Goal: Task Accomplishment & Management: Complete application form

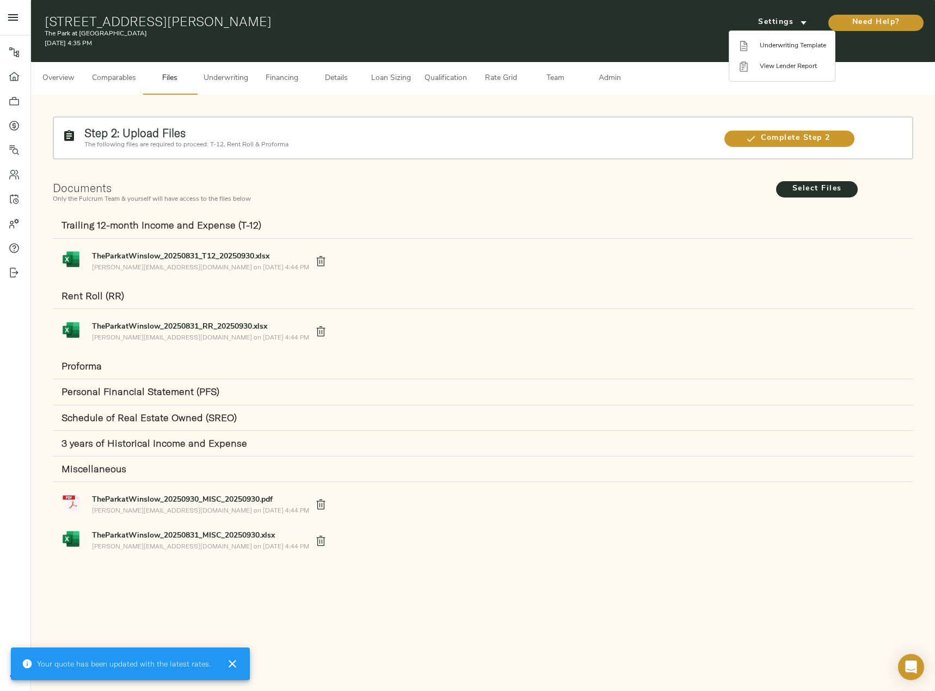
click at [215, 75] on div at bounding box center [467, 345] width 935 height 691
click at [223, 77] on span "Underwriting" at bounding box center [226, 79] width 45 height 14
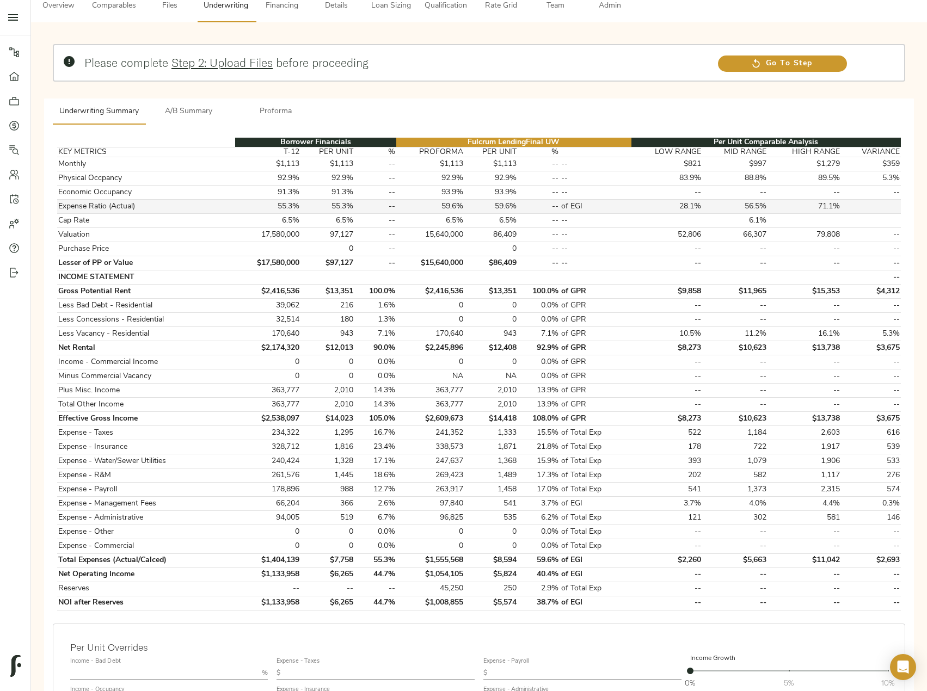
scroll to position [319, 0]
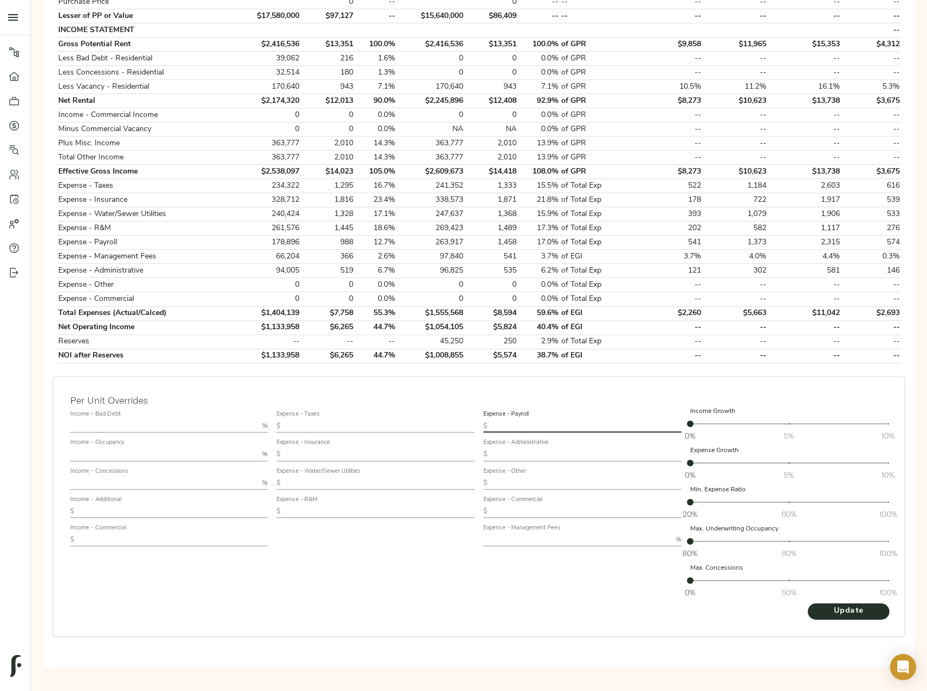
click at [572, 421] on input "text" at bounding box center [587, 426] width 190 height 13
paste input "1,018"
type input "1,018"
click at [536, 535] on input "text" at bounding box center [577, 539] width 188 height 13
type input "2.75"
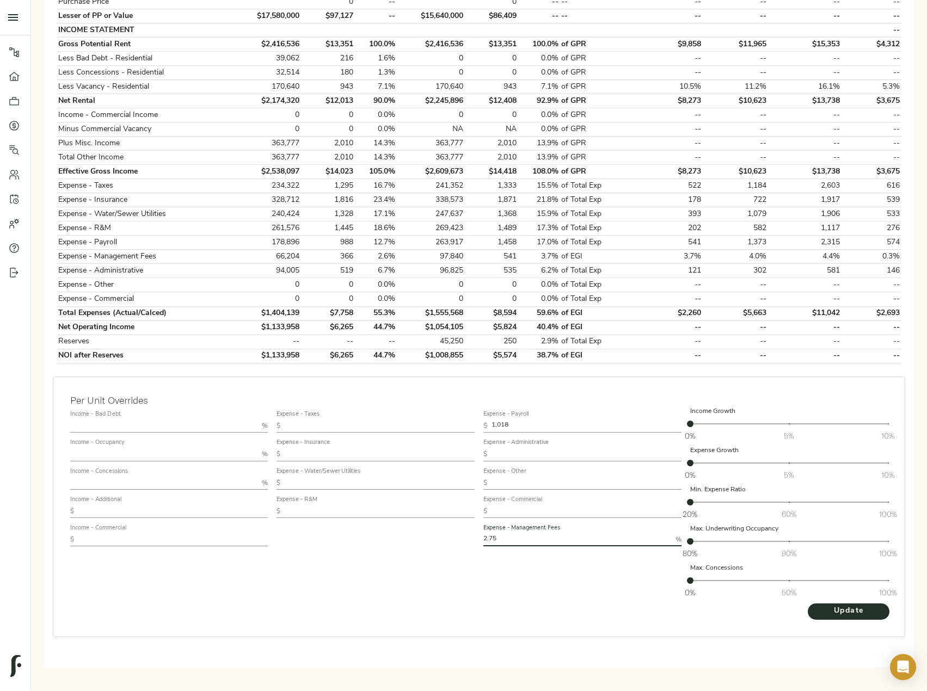
click at [808, 604] on button "Update" at bounding box center [849, 612] width 82 height 16
click at [105, 421] on input "text" at bounding box center [164, 426] width 188 height 13
type input "1.5"
click at [126, 477] on input "text" at bounding box center [164, 483] width 188 height 13
type input "1.5"
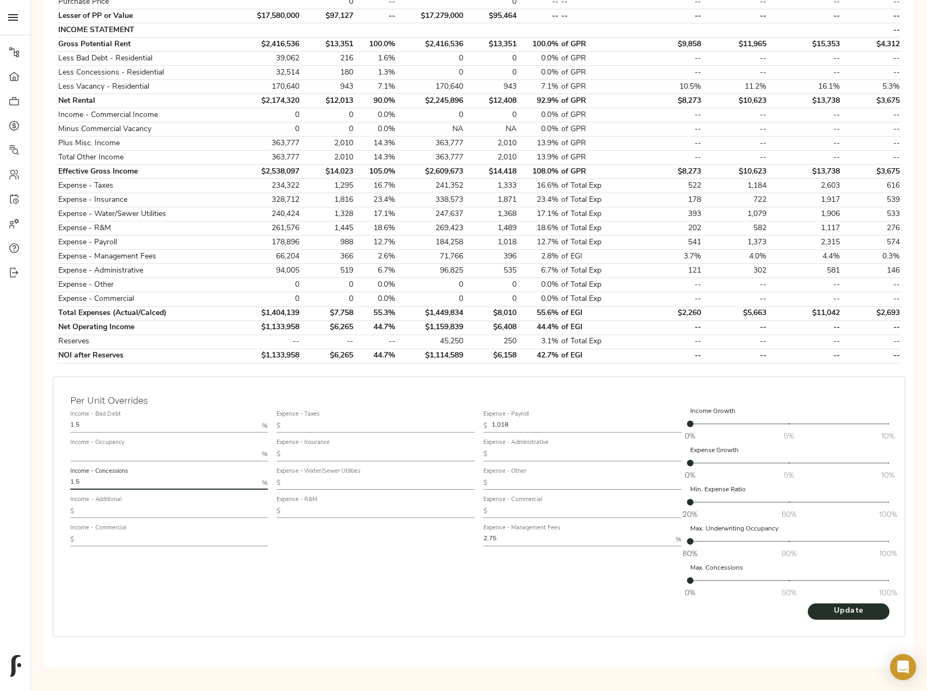
click at [808, 604] on button "Update" at bounding box center [849, 612] width 82 height 16
click at [147, 512] on input "text" at bounding box center [173, 511] width 190 height 13
paste input "2,104"
type input "2,104"
click at [855, 619] on button "Update" at bounding box center [849, 612] width 82 height 16
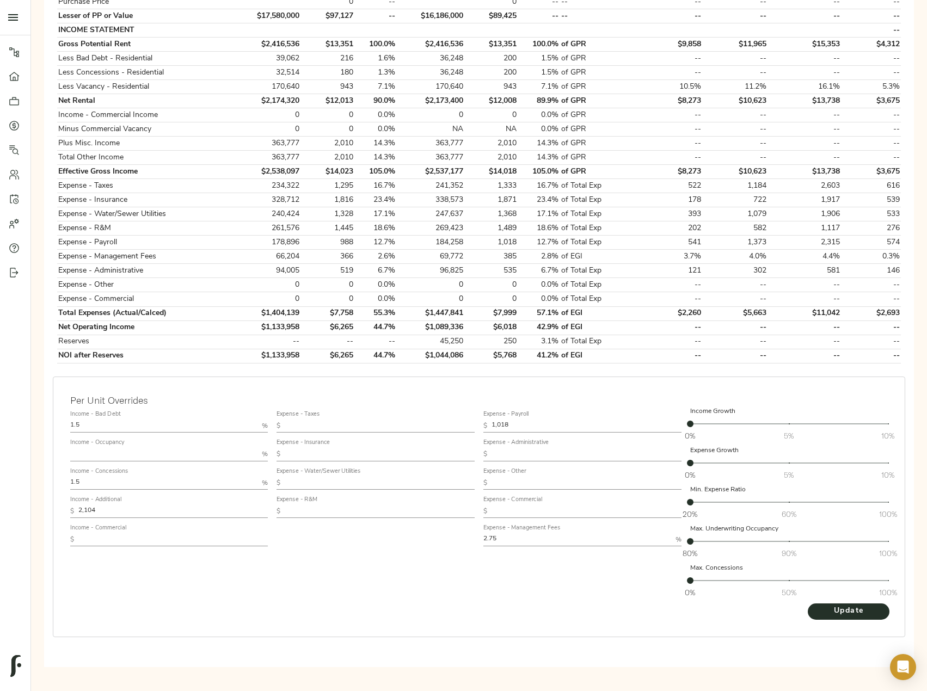
scroll to position [0, 0]
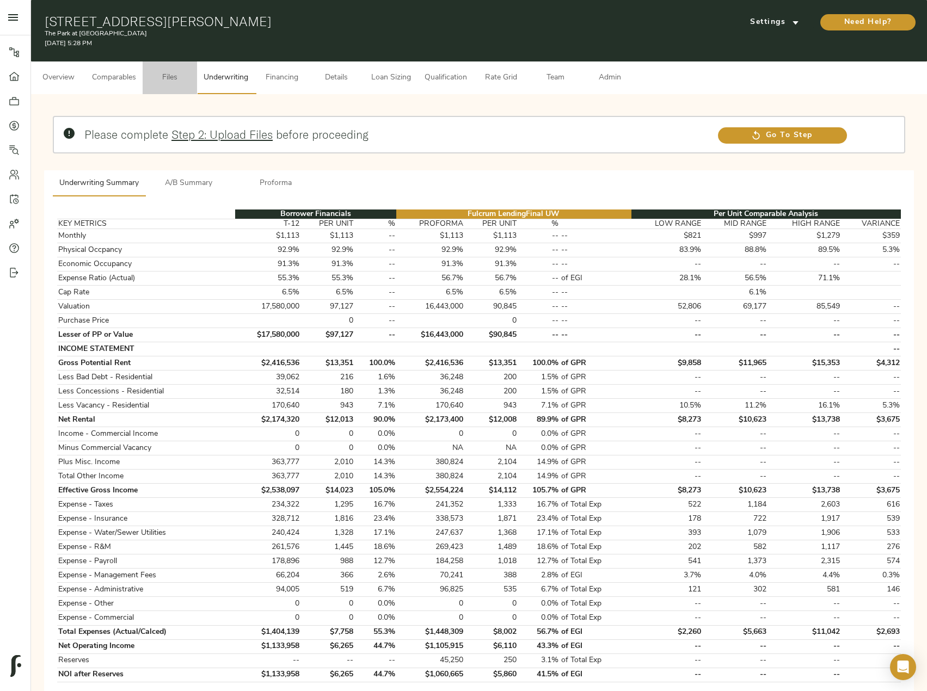
click at [180, 73] on span "Files" at bounding box center [169, 78] width 41 height 14
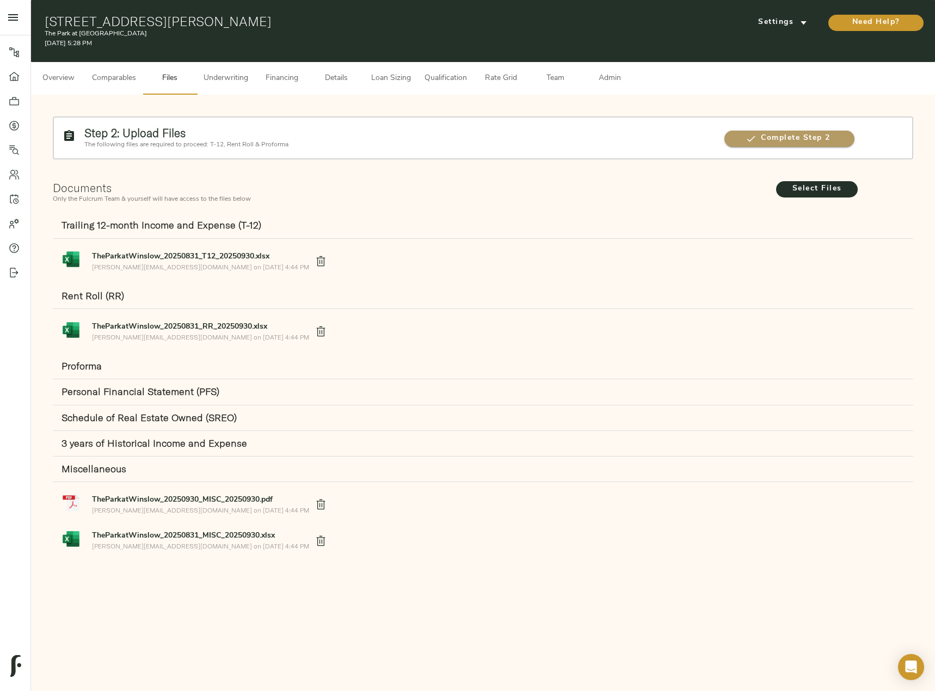
click at [808, 138] on span "Complete Step 2" at bounding box center [790, 139] width 130 height 14
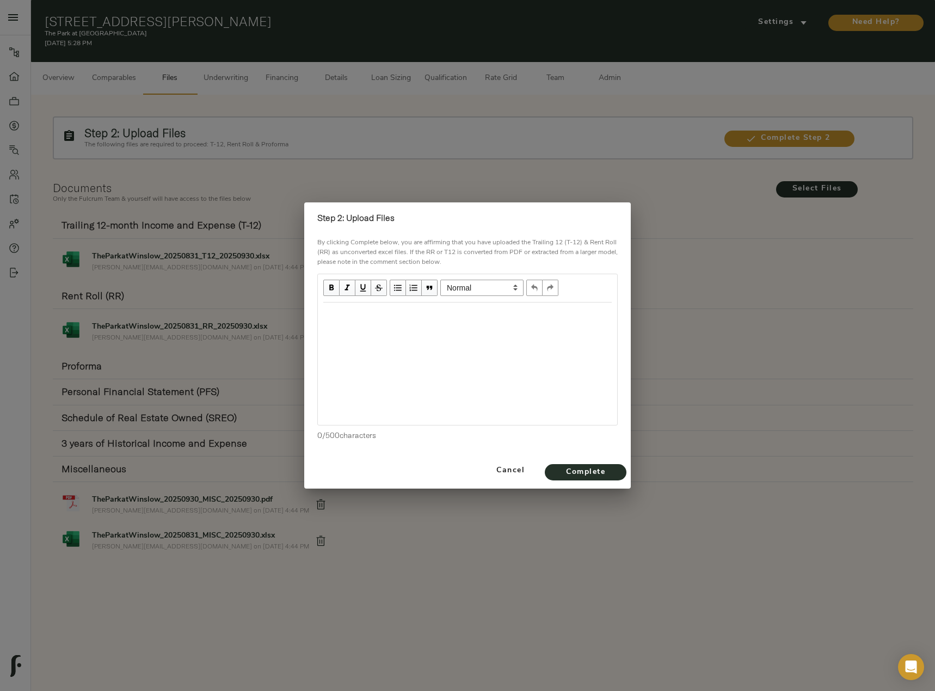
click at [427, 316] on div "Edit text" at bounding box center [467, 314] width 289 height 13
click at [598, 475] on span "Complete" at bounding box center [586, 473] width 60 height 14
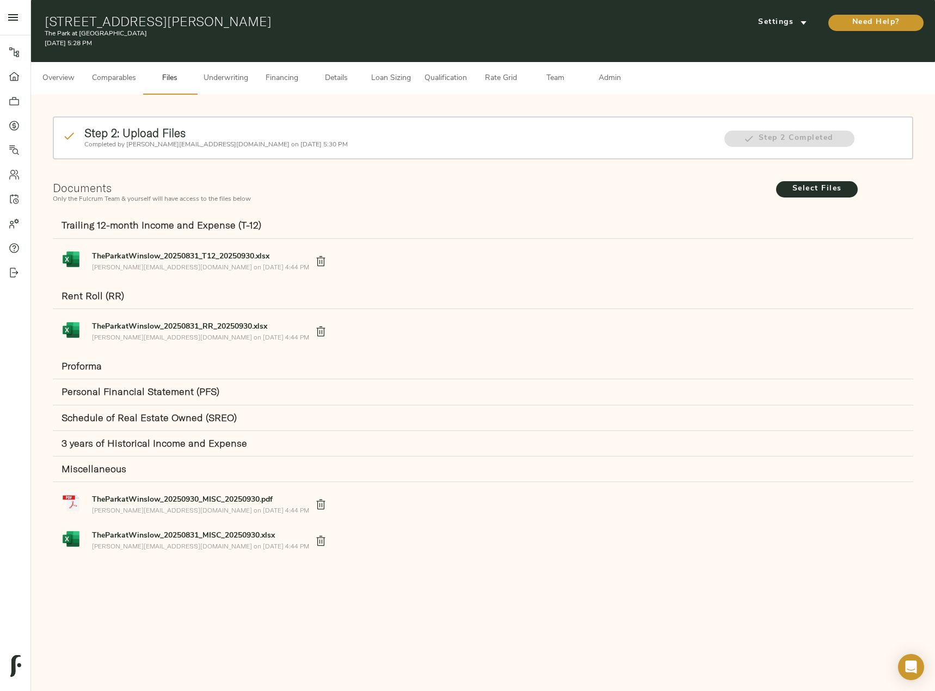
click at [214, 89] on button "Underwriting" at bounding box center [226, 78] width 58 height 33
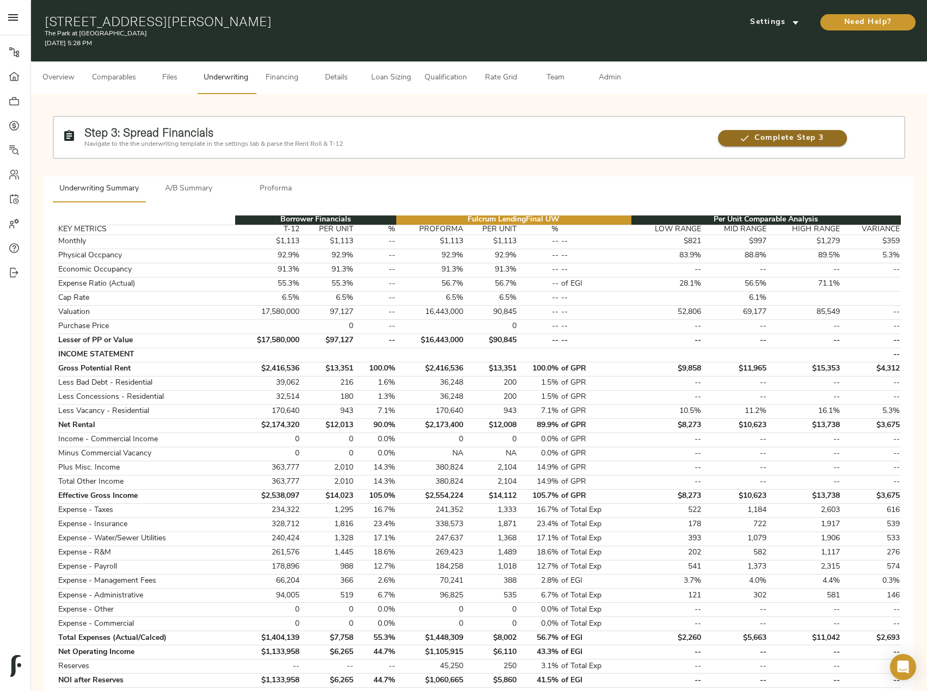
click at [792, 137] on span "Complete Step 3" at bounding box center [782, 139] width 129 height 14
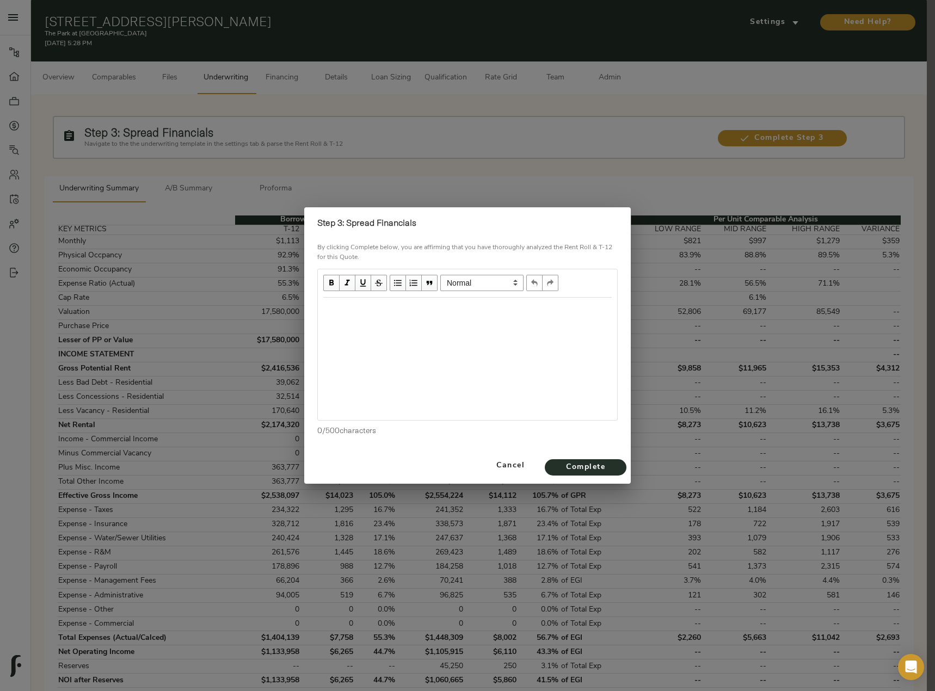
click at [389, 330] on div at bounding box center [467, 359] width 299 height 122
click at [390, 314] on div "Edit text" at bounding box center [467, 309] width 289 height 13
click at [619, 463] on button "Complete" at bounding box center [586, 467] width 82 height 16
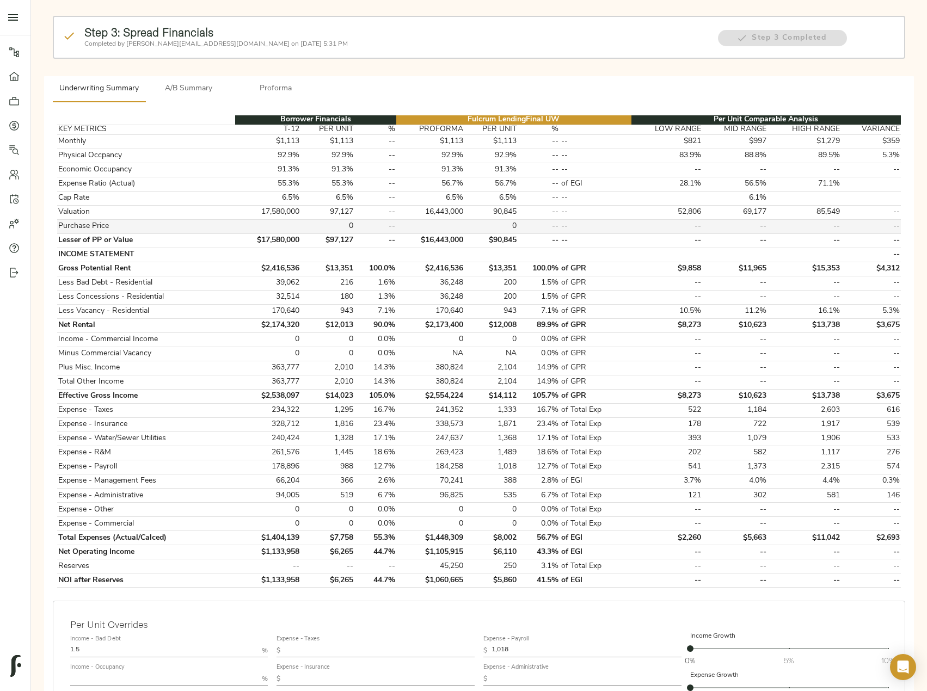
scroll to position [324, 0]
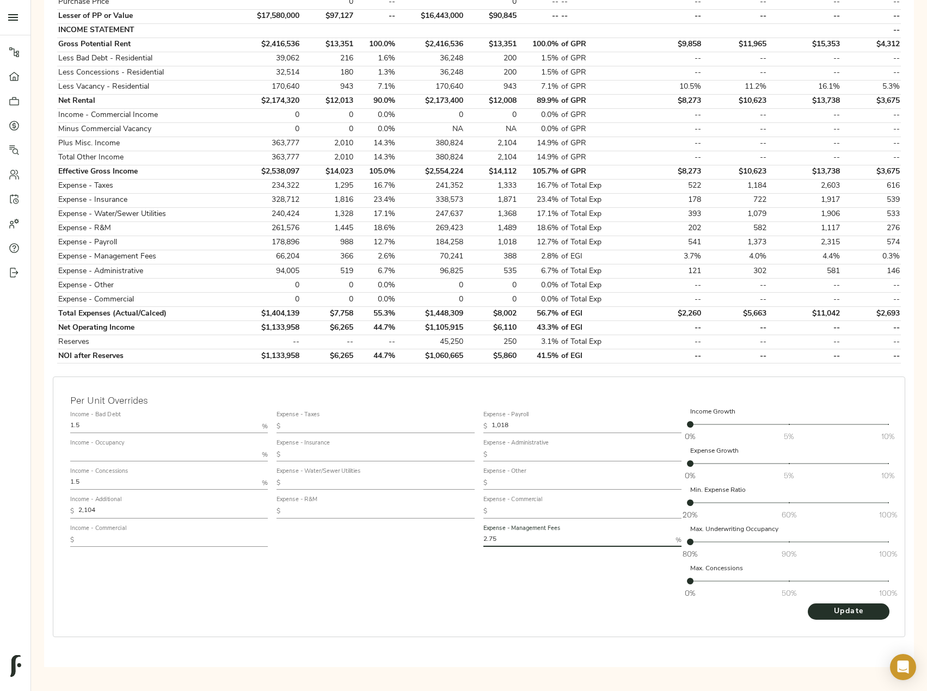
drag, startPoint x: 506, startPoint y: 539, endPoint x: 490, endPoint y: 539, distance: 15.8
click at [490, 539] on input "2.75" at bounding box center [577, 540] width 188 height 13
type input "2.5"
click at [808, 604] on button "Update" at bounding box center [849, 612] width 82 height 16
click at [96, 451] on input "text" at bounding box center [164, 455] width 188 height 13
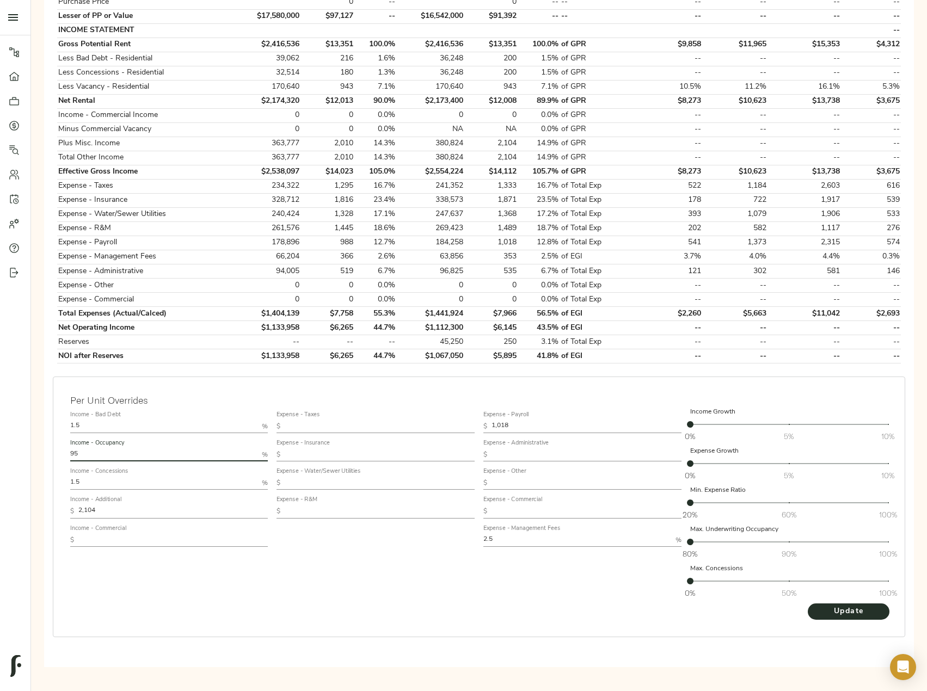
type input "95"
click at [808, 604] on button "Update" at bounding box center [849, 612] width 82 height 16
click at [844, 609] on span "Update" at bounding box center [849, 612] width 60 height 14
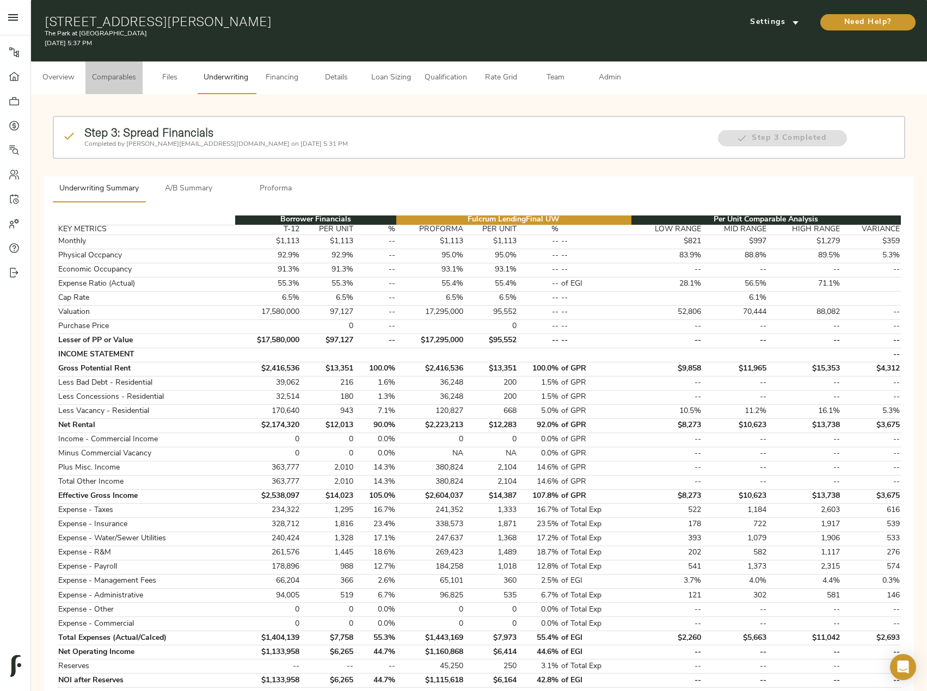
click at [130, 83] on span "Comparables" at bounding box center [114, 78] width 44 height 14
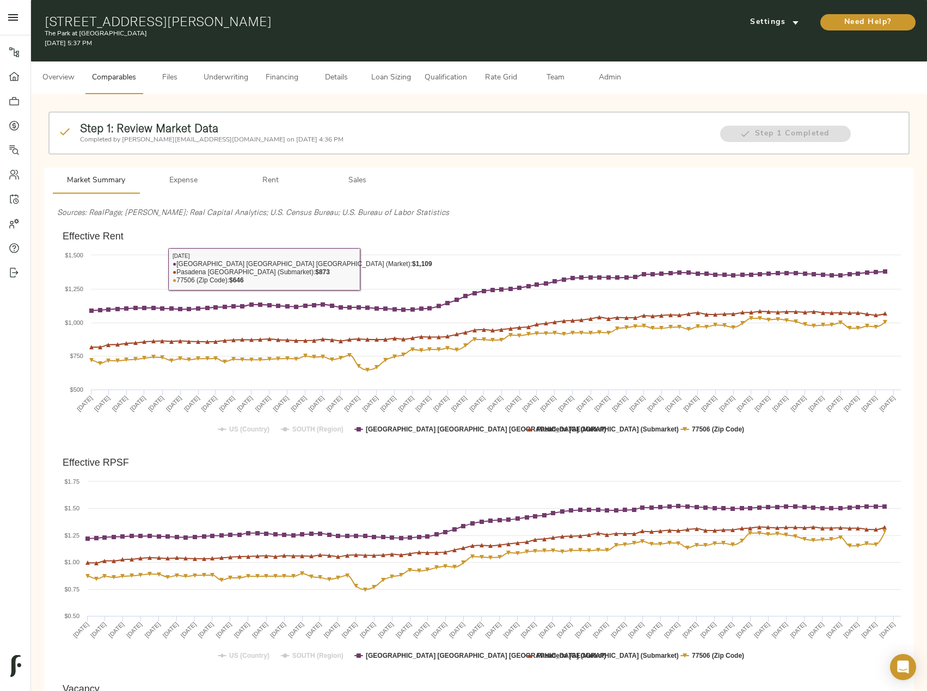
click at [283, 180] on span "Rent" at bounding box center [271, 181] width 74 height 14
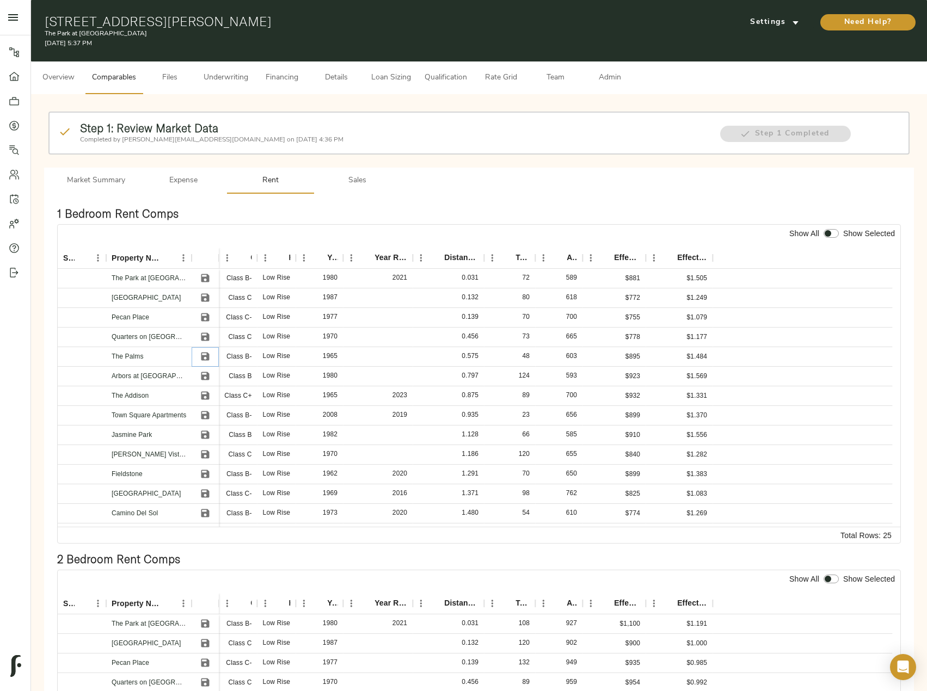
click at [208, 359] on icon "Save" at bounding box center [205, 357] width 8 height 8
click at [203, 375] on icon "Save" at bounding box center [205, 376] width 8 height 8
click at [203, 401] on icon "Save" at bounding box center [205, 395] width 11 height 11
click at [206, 441] on button "Save" at bounding box center [205, 435] width 16 height 16
click at [207, 473] on icon "Save" at bounding box center [205, 474] width 8 height 8
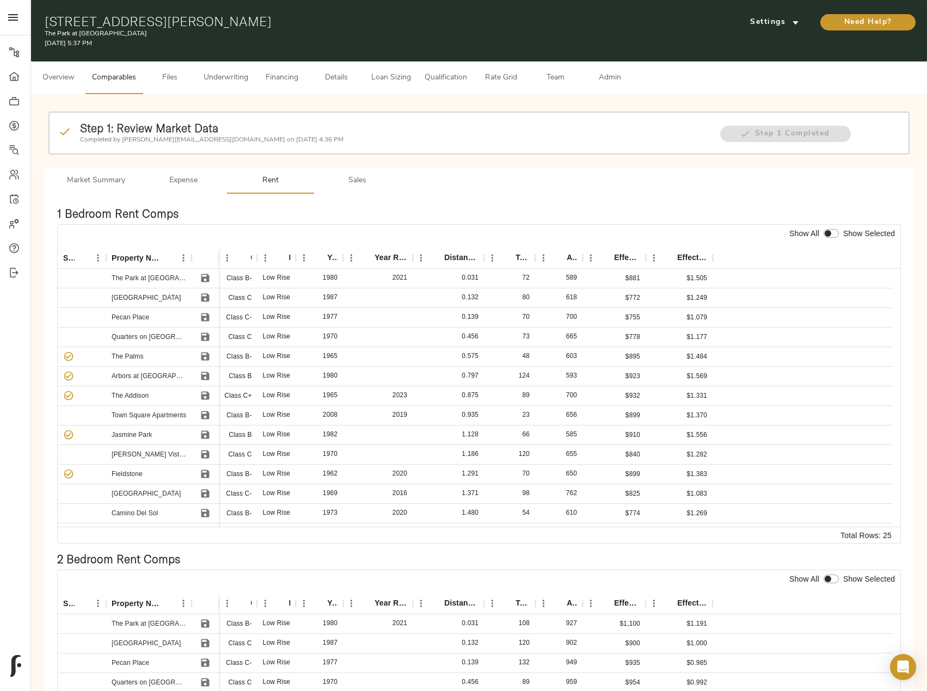
click at [827, 236] on input "checkbox" at bounding box center [828, 233] width 26 height 9
checkbox input "true"
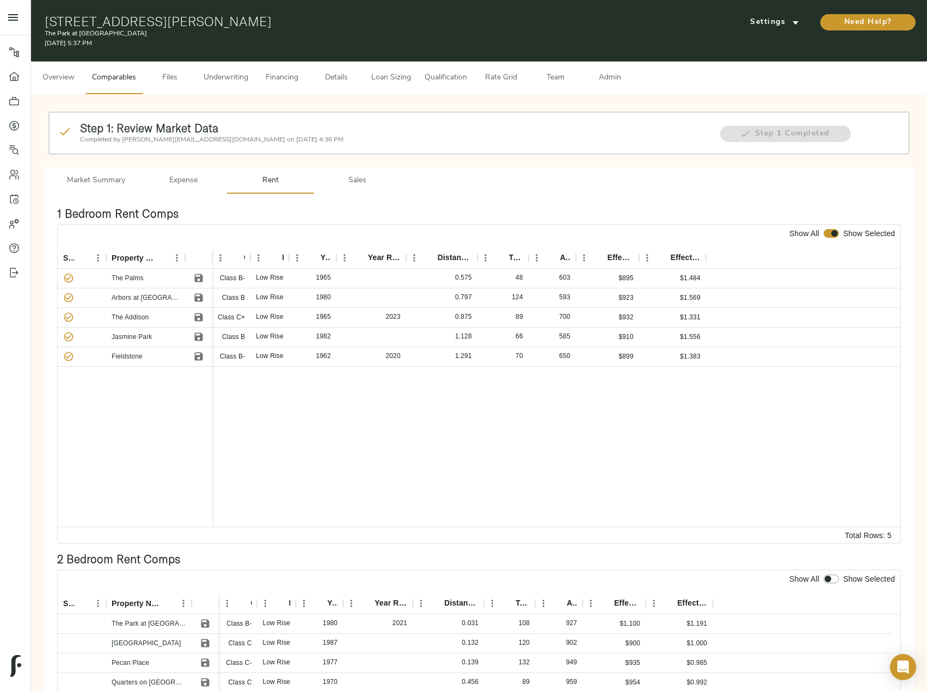
scroll to position [218, 0]
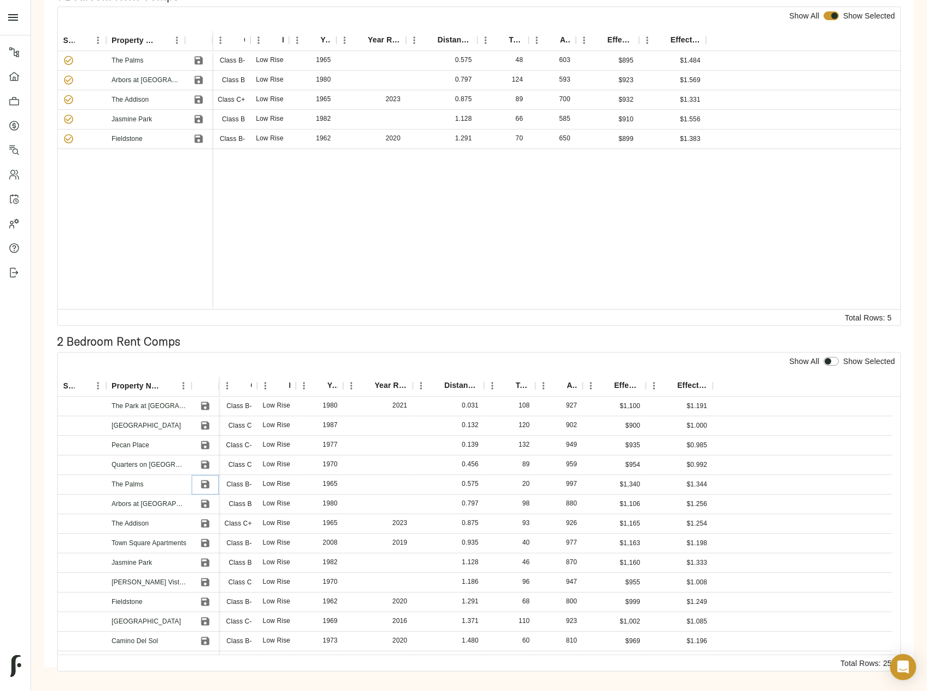
click at [201, 485] on icon "Save" at bounding box center [205, 485] width 8 height 8
click at [208, 505] on icon "Save" at bounding box center [205, 504] width 8 height 8
click at [205, 520] on icon "Save" at bounding box center [205, 524] width 8 height 8
click at [204, 562] on icon "Save" at bounding box center [205, 563] width 8 height 8
click at [204, 598] on icon "Save" at bounding box center [205, 602] width 8 height 8
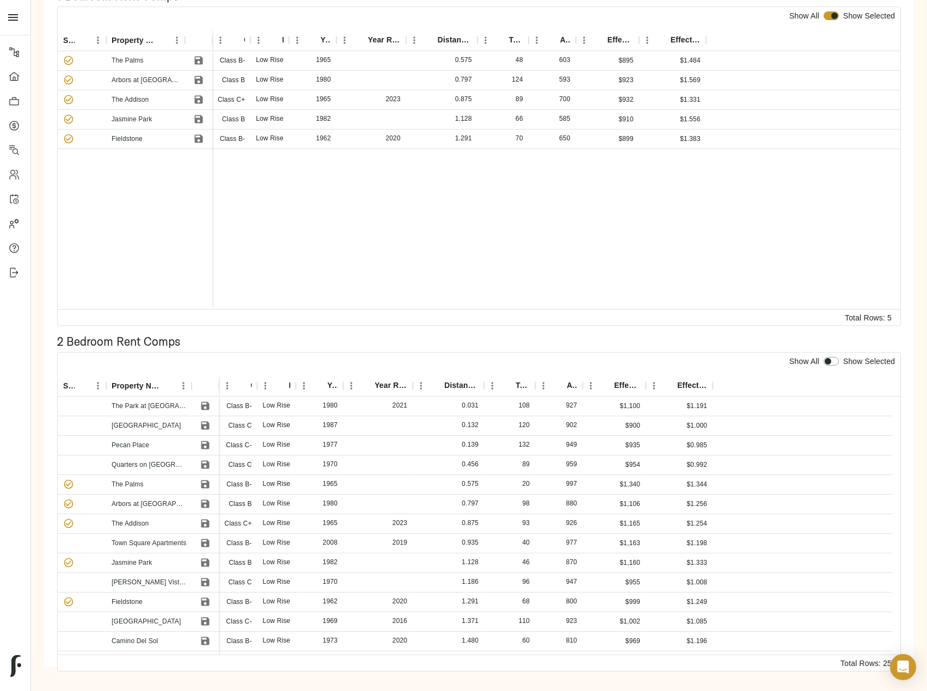
click at [829, 362] on input "checkbox" at bounding box center [828, 361] width 26 height 9
checkbox input "true"
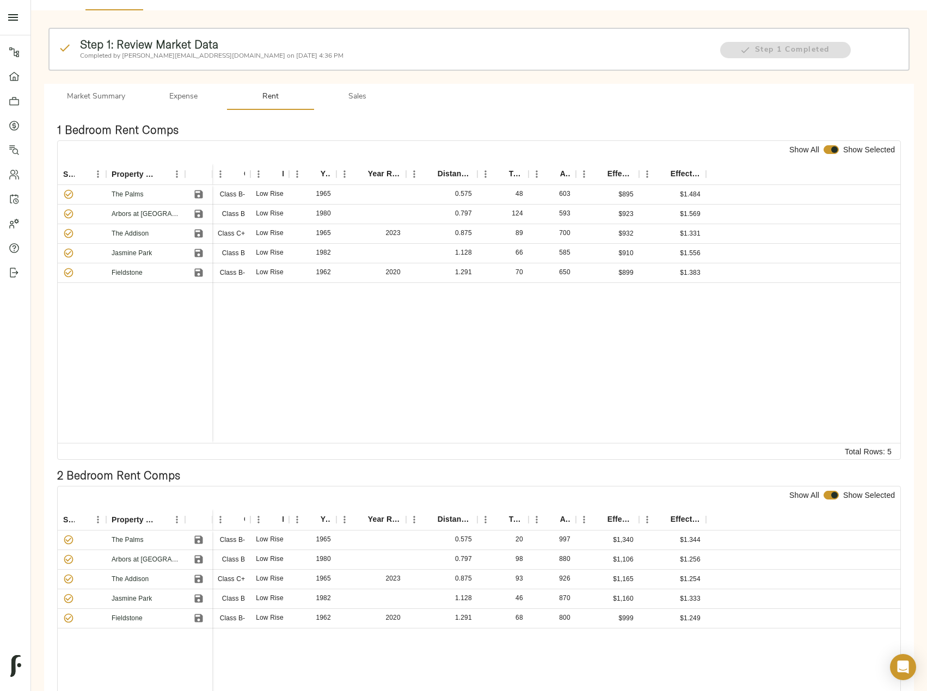
scroll to position [0, 0]
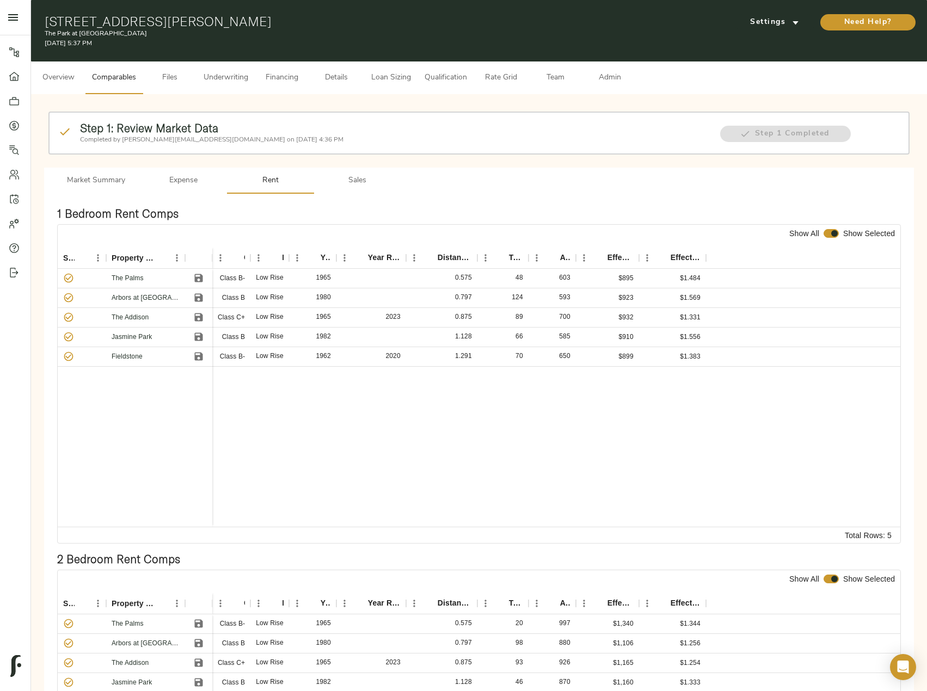
click at [350, 171] on button "Sales" at bounding box center [357, 181] width 87 height 26
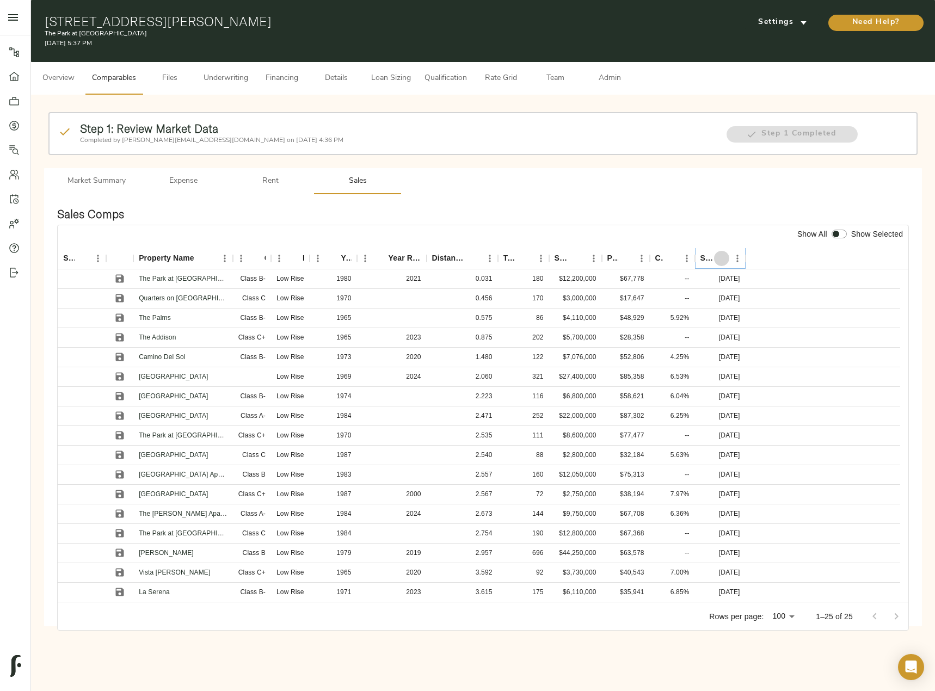
click at [723, 258] on icon "Sort" at bounding box center [722, 258] width 7 height 7
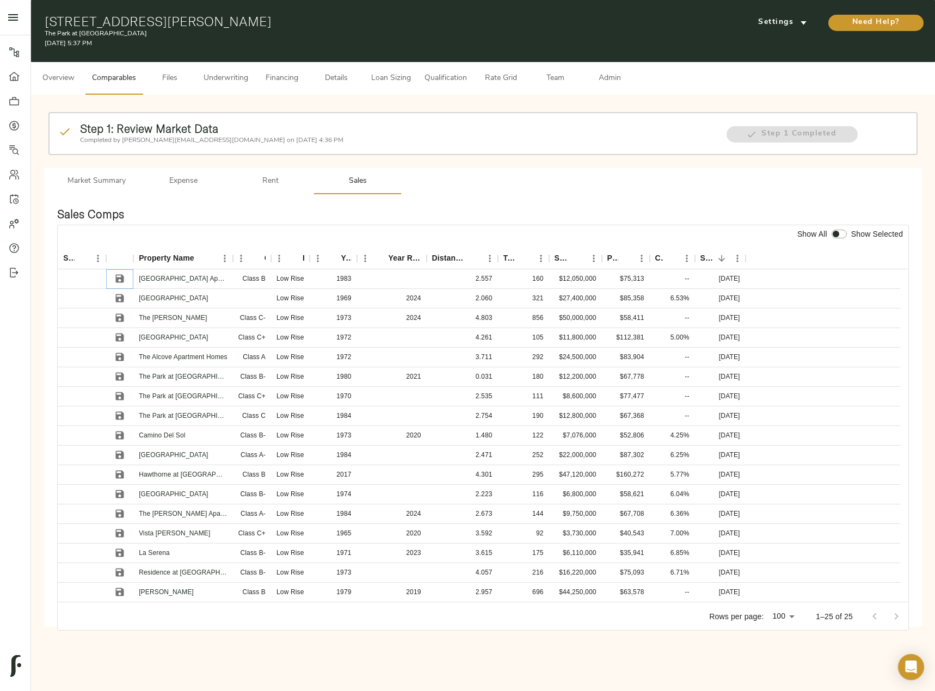
click at [119, 277] on icon "Save" at bounding box center [119, 278] width 11 height 11
click at [117, 334] on icon "Save" at bounding box center [120, 338] width 8 height 8
click at [121, 298] on icon "Save" at bounding box center [120, 299] width 8 height 8
click at [120, 354] on icon "Save" at bounding box center [119, 357] width 11 height 11
click at [119, 394] on icon "Save" at bounding box center [119, 396] width 11 height 11
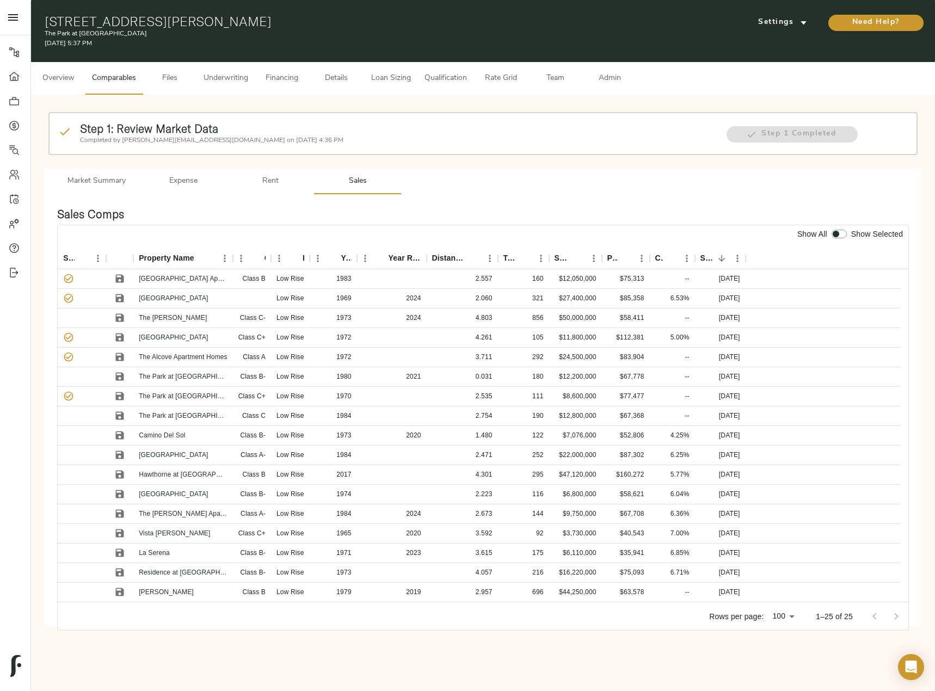
click at [837, 233] on input "checkbox" at bounding box center [836, 234] width 26 height 9
checkbox input "true"
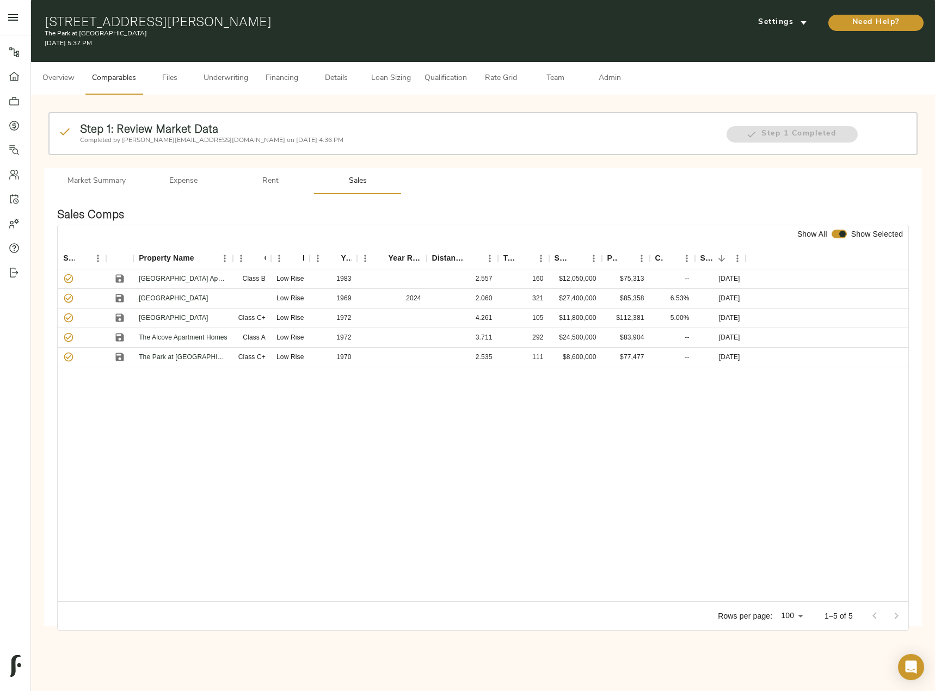
click at [615, 76] on span "Admin" at bounding box center [609, 79] width 41 height 14
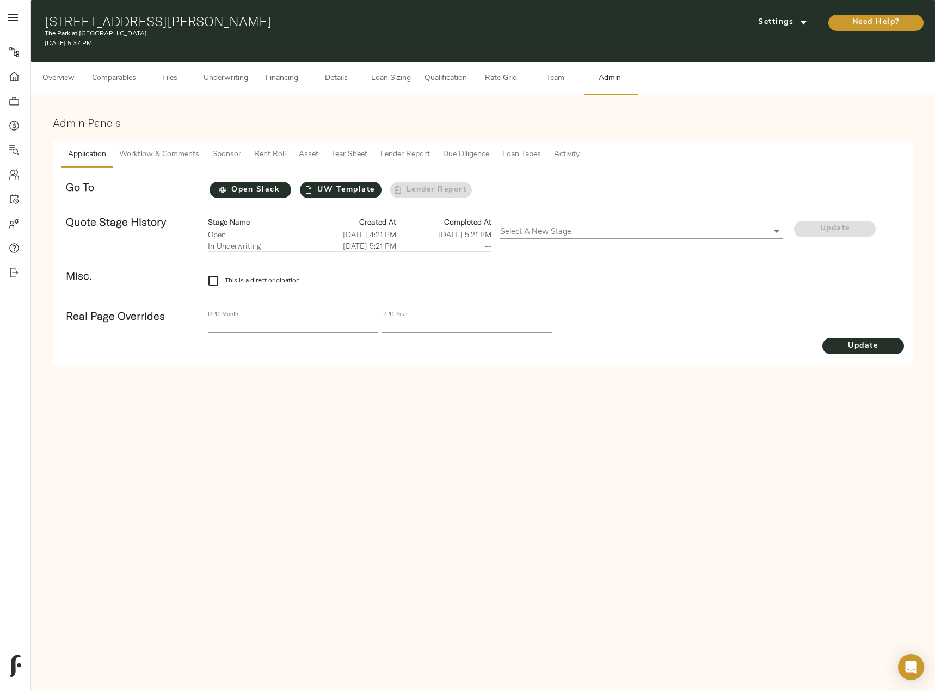
click at [351, 152] on span "Tear Sheet" at bounding box center [350, 155] width 36 height 14
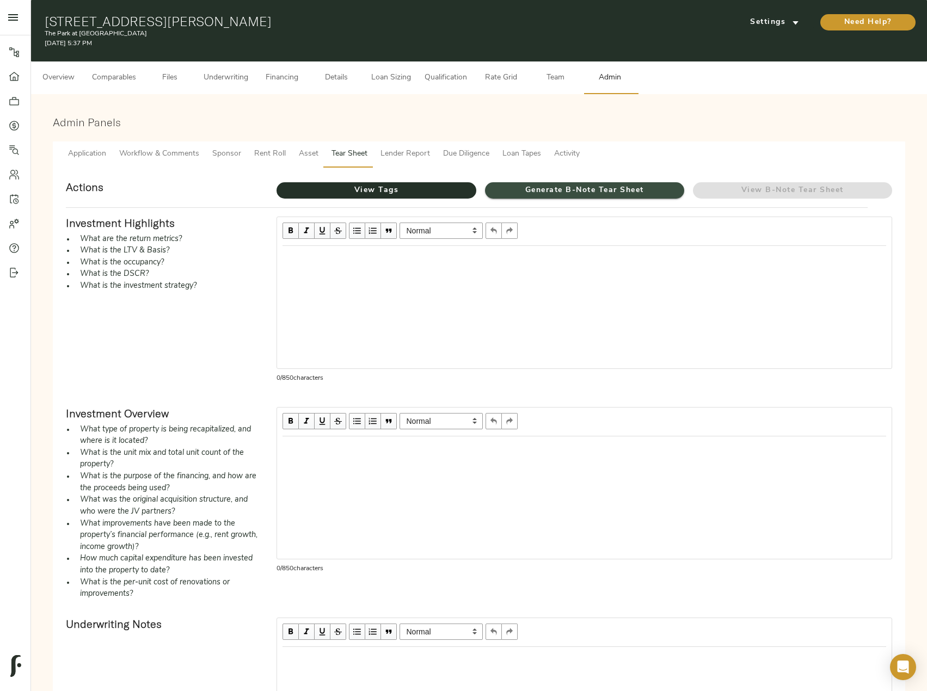
click at [574, 193] on span "Generate B-Note Tear Sheet" at bounding box center [584, 191] width 199 height 14
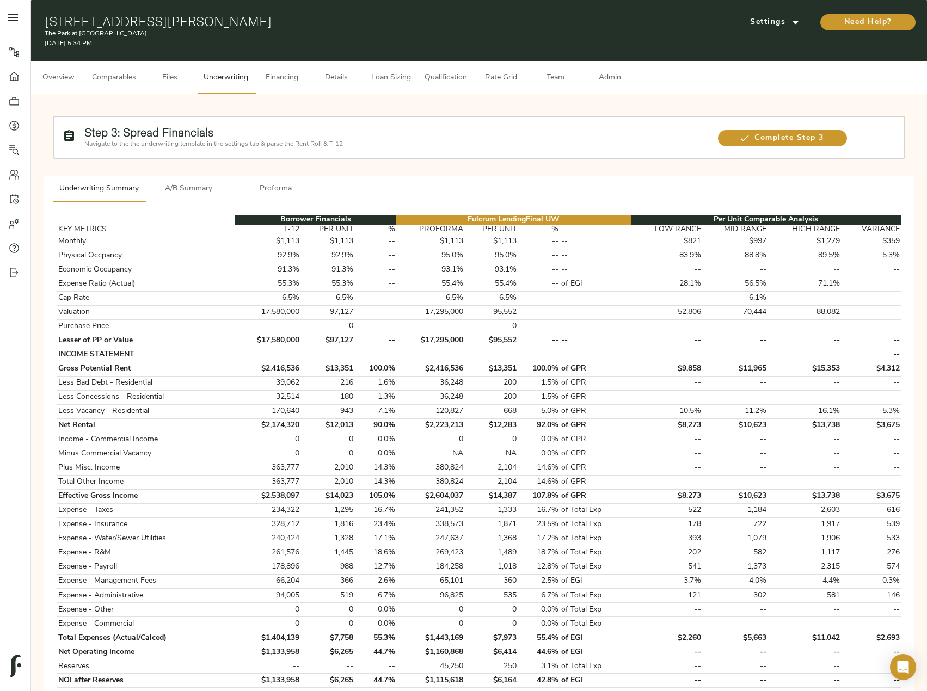
click at [617, 75] on span "Admin" at bounding box center [609, 78] width 41 height 14
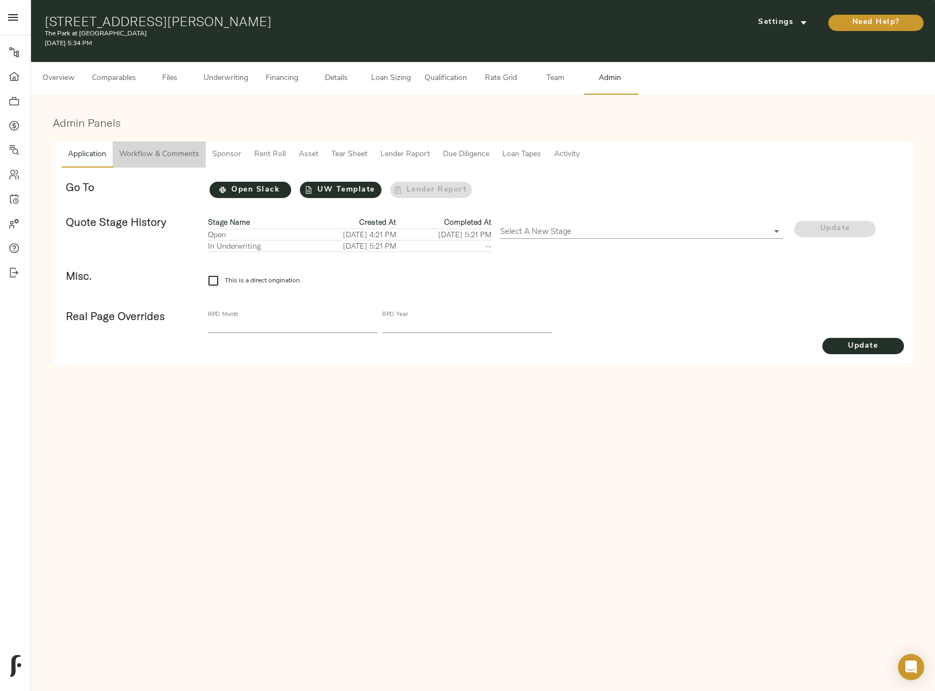
click at [161, 151] on span "Workflow & Comments" at bounding box center [159, 155] width 80 height 14
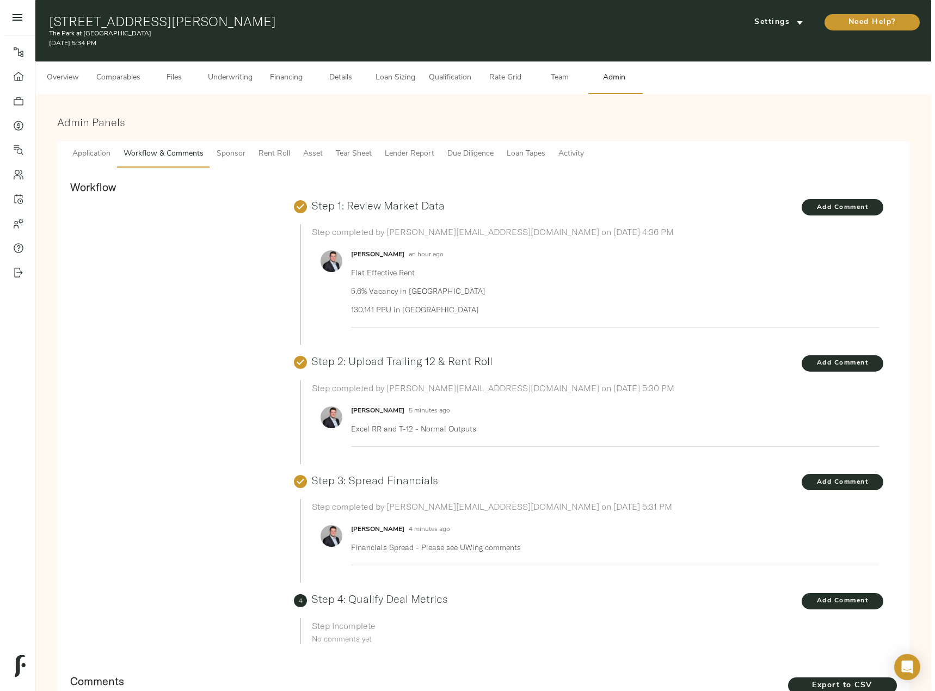
scroll to position [190, 0]
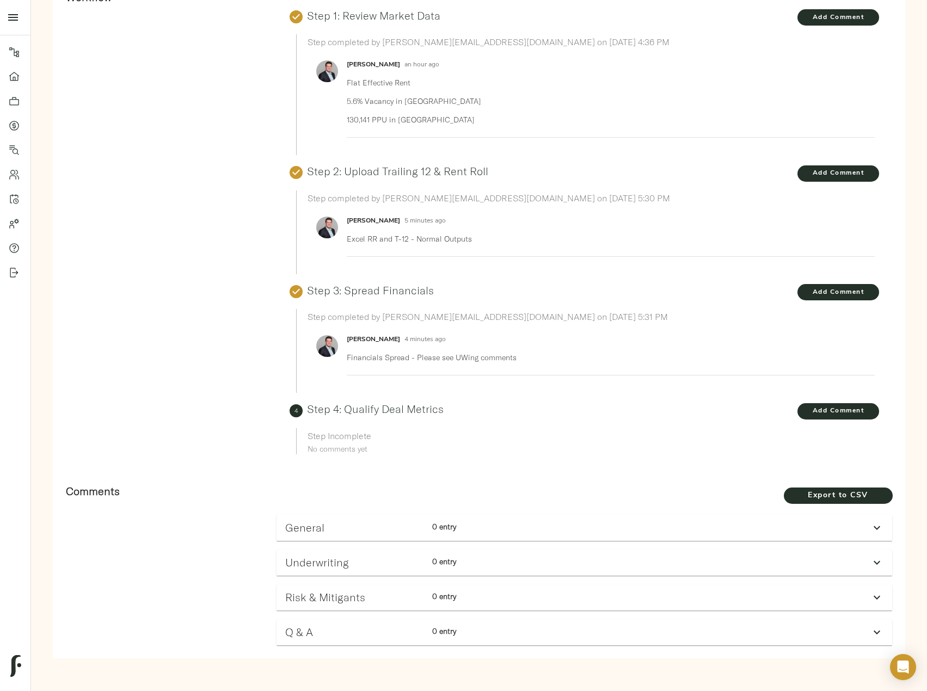
click at [848, 566] on div "Underwriting 0 entry" at bounding box center [574, 562] width 587 height 21
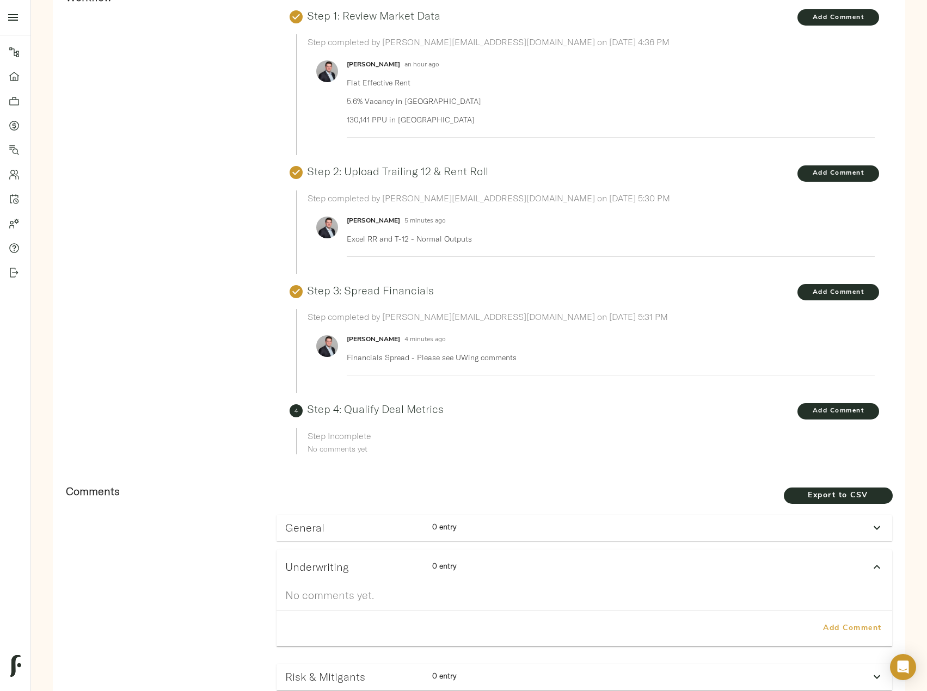
click at [840, 629] on span "Add Comment" at bounding box center [852, 629] width 62 height 14
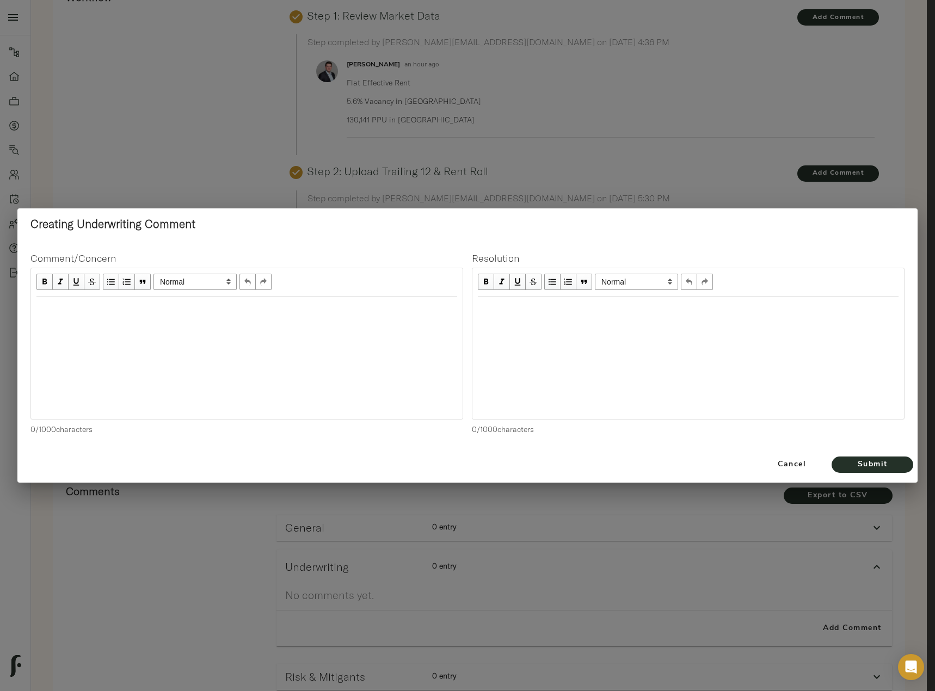
click at [167, 312] on div "Edit text" at bounding box center [246, 308] width 421 height 13
click at [158, 326] on div "Uwing T-1 Additional income" at bounding box center [246, 328] width 421 height 13
click at [894, 458] on button "Submit" at bounding box center [873, 465] width 82 height 16
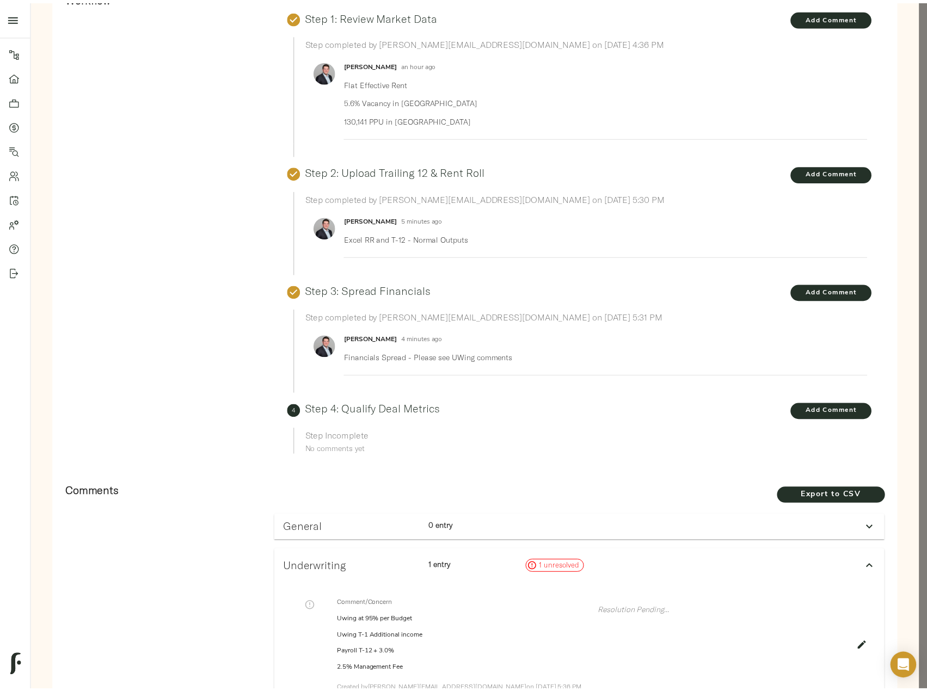
scroll to position [373, 0]
